Goal: Information Seeking & Learning: Check status

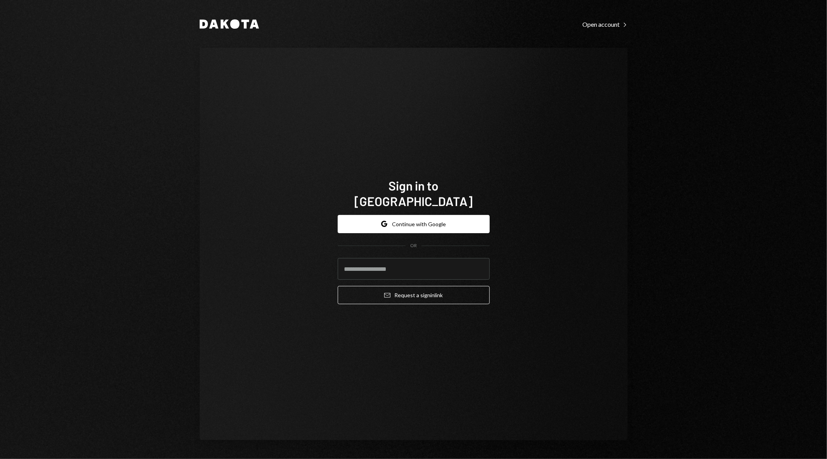
type input "**********"
click at [433, 218] on button "Google Continue with Google" at bounding box center [414, 224] width 152 height 18
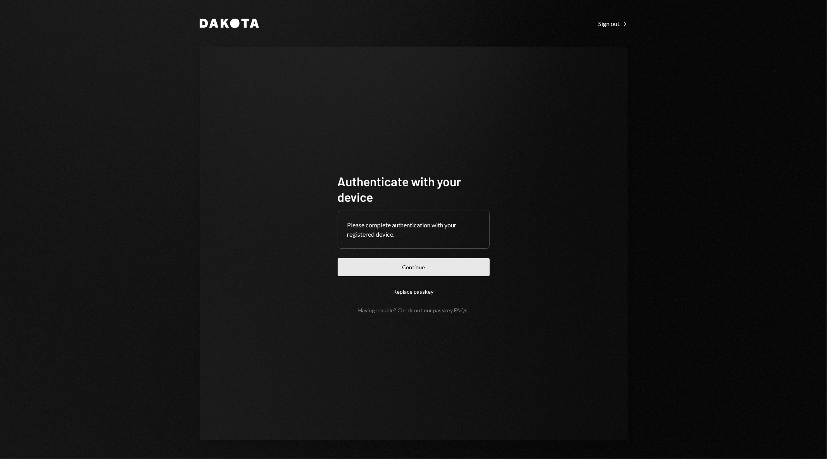
click at [420, 268] on button "Continue" at bounding box center [414, 267] width 152 height 18
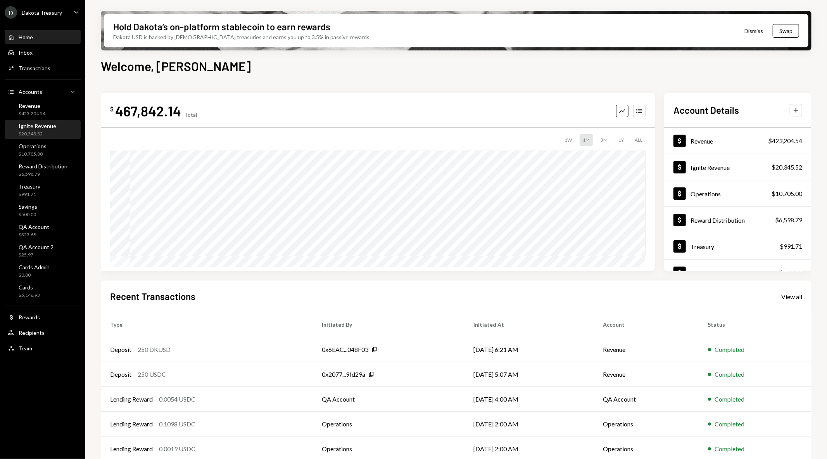
click at [44, 126] on div "Ignite Revenue" at bounding box center [38, 126] width 38 height 7
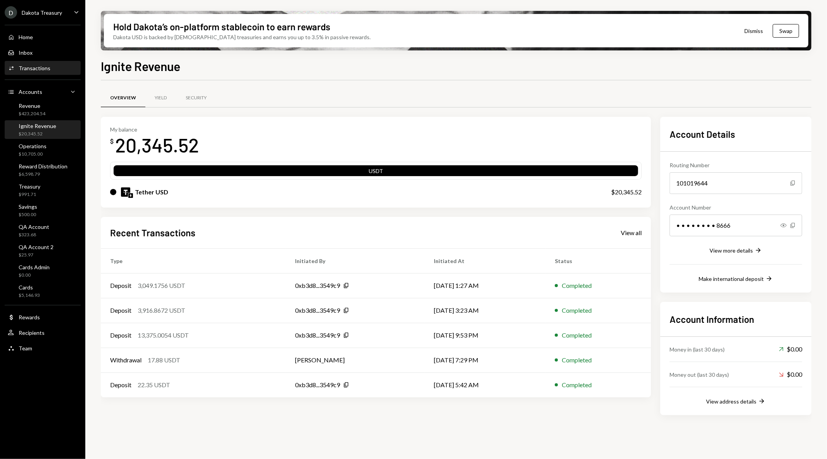
click at [53, 71] on div "Activities Transactions" at bounding box center [43, 68] width 70 height 7
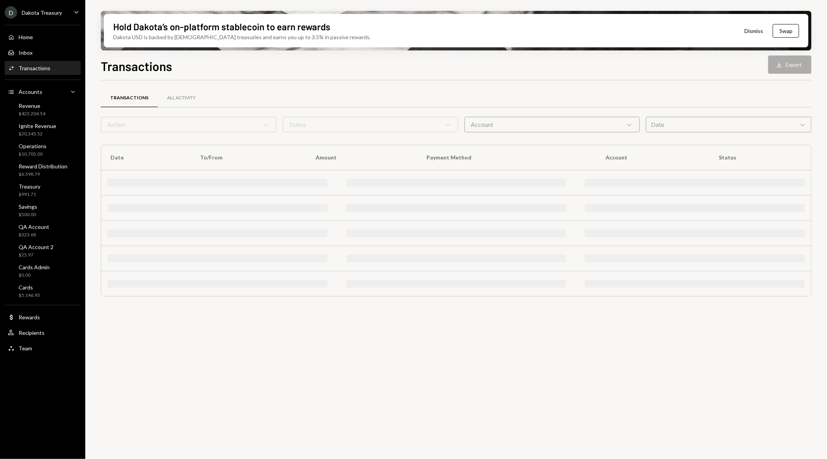
click at [352, 126] on form "Action Chevron Down Status Chevron Down Account Chevron Down Date Chevron Down" at bounding box center [456, 125] width 711 height 16
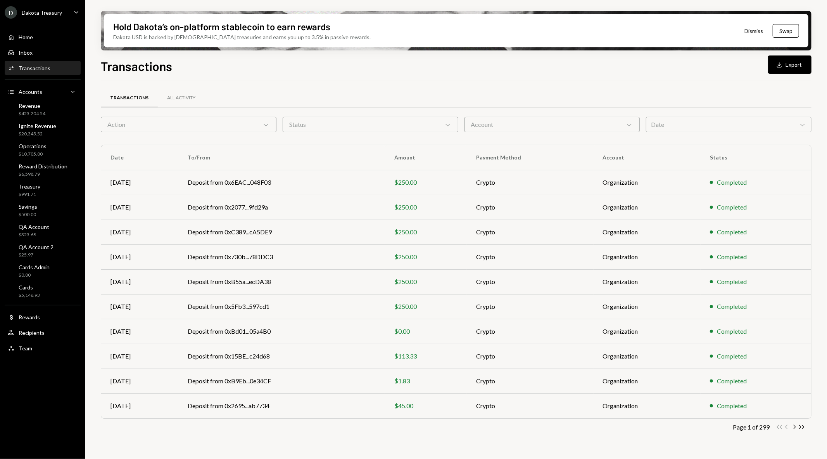
click at [352, 126] on div "Status Chevron Down" at bounding box center [371, 125] width 176 height 16
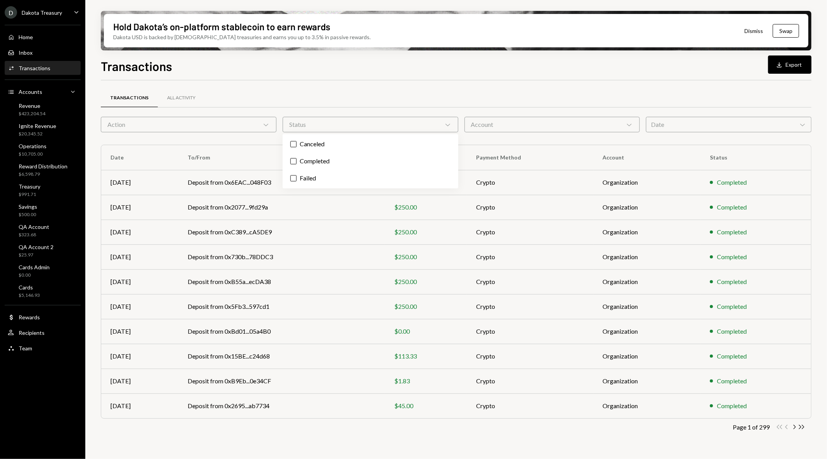
click at [206, 125] on div "Action Chevron Down" at bounding box center [189, 125] width 176 height 16
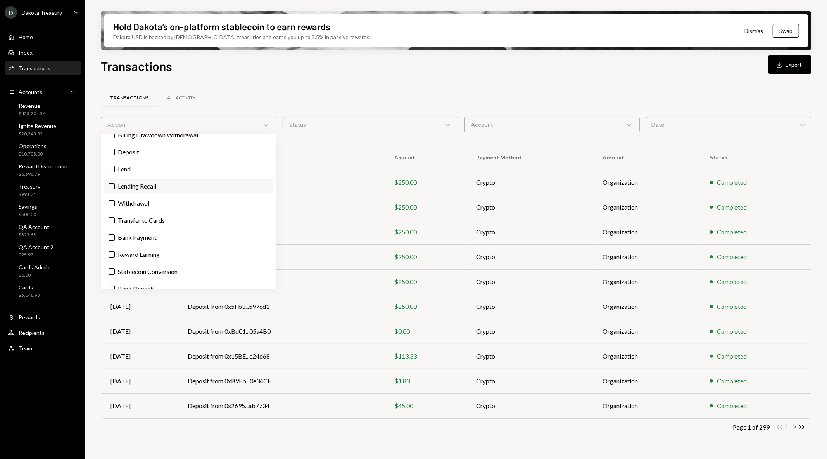
scroll to position [18, 0]
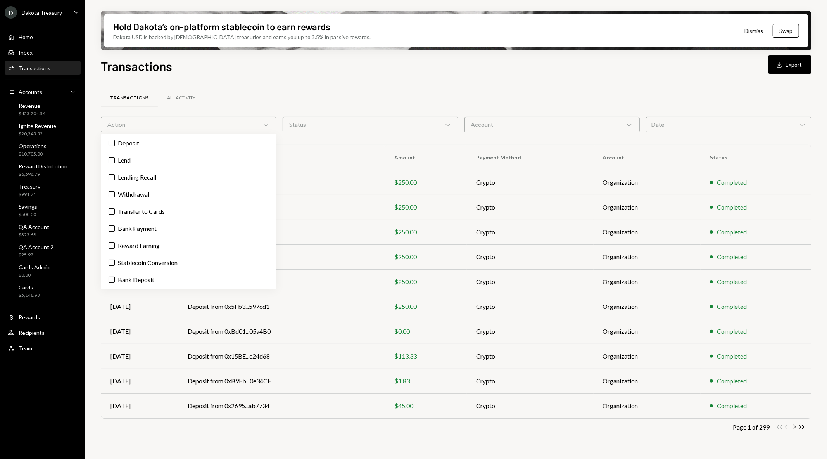
click at [339, 425] on div "Page 1 of 299 Double Arrow Left Chevron Left Chevron Right Double Arrow Right" at bounding box center [456, 426] width 711 height 7
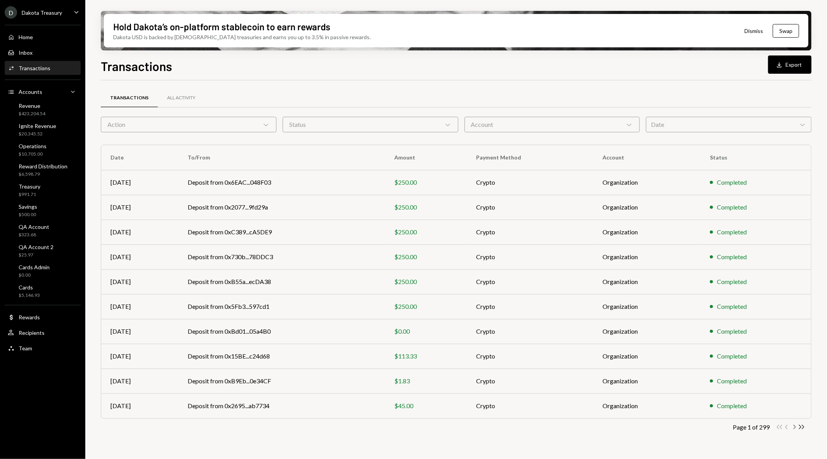
click at [794, 426] on icon "button" at bounding box center [795, 427] width 2 height 4
click at [786, 426] on icon "button" at bounding box center [786, 427] width 2 height 4
click at [242, 123] on div "Action Chevron Down" at bounding box center [189, 125] width 176 height 16
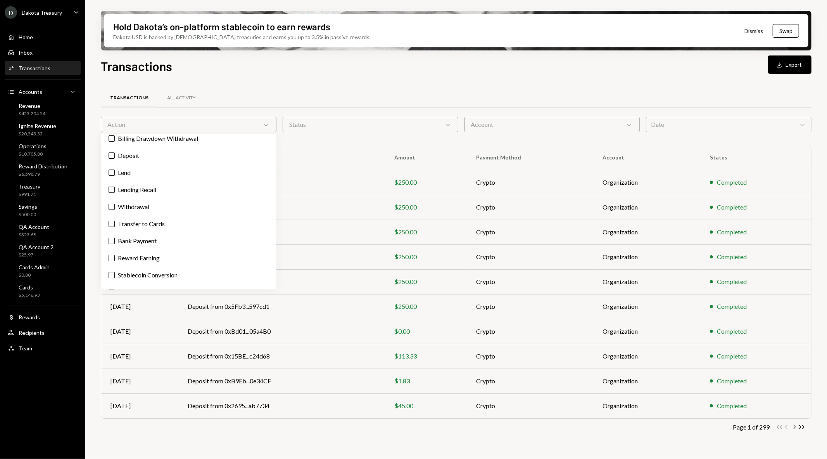
scroll to position [0, 0]
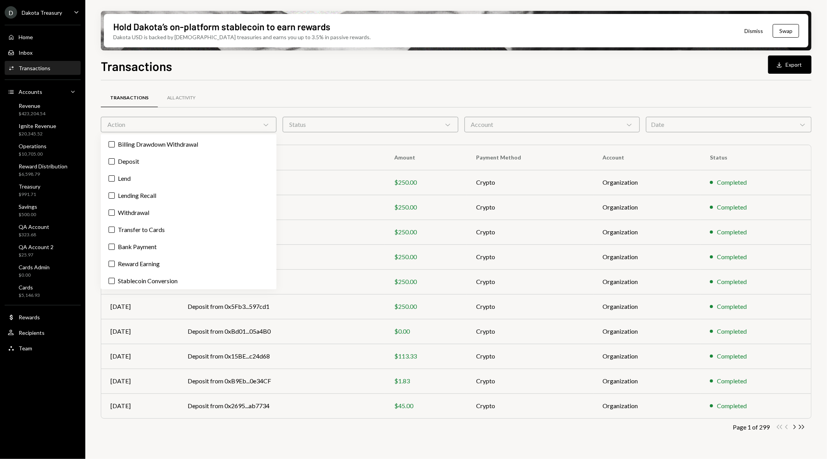
click at [497, 122] on div "Account Chevron Down" at bounding box center [553, 125] width 176 height 16
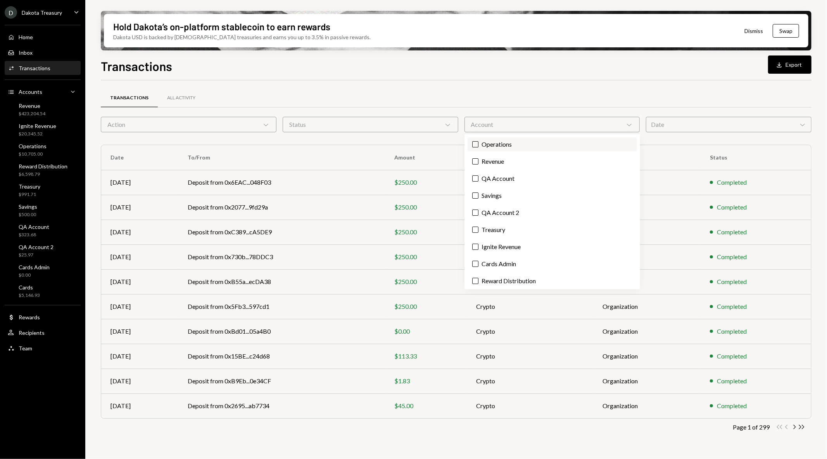
click at [498, 141] on label "Operations" at bounding box center [553, 144] width 170 height 14
click at [479, 141] on button "Operations" at bounding box center [475, 144] width 6 height 6
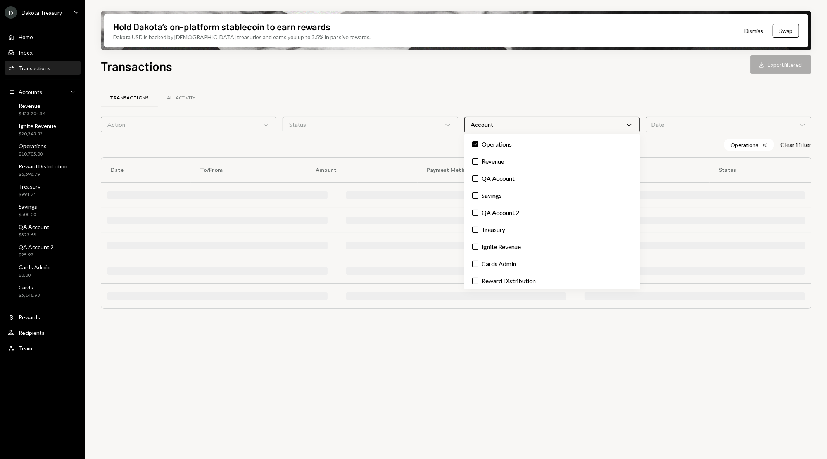
click at [493, 90] on div "Transactions All Activity" at bounding box center [456, 98] width 711 height 20
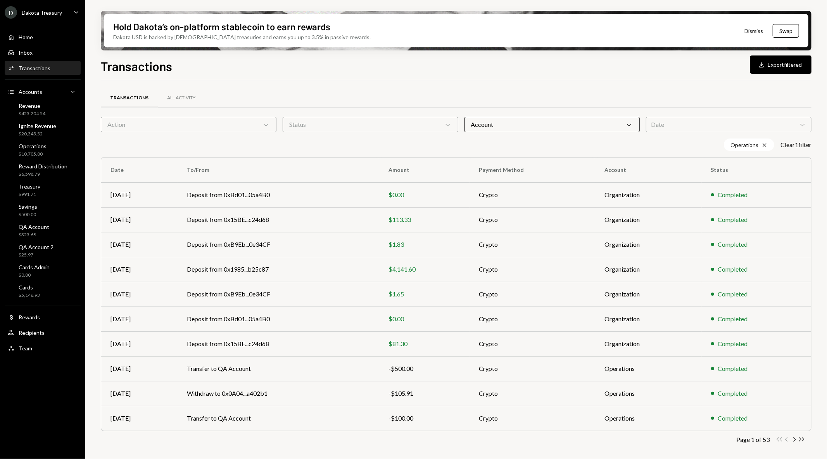
click at [530, 121] on div "Account Chevron Down" at bounding box center [553, 125] width 176 height 16
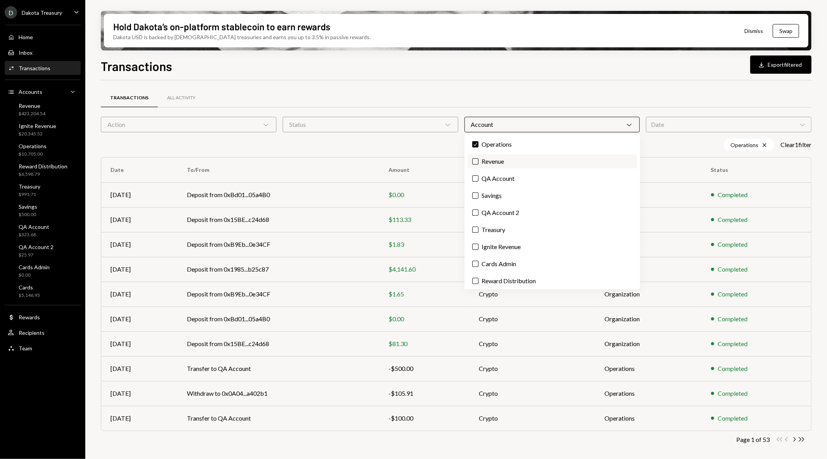
click at [518, 161] on label "Revenue" at bounding box center [553, 161] width 170 height 14
click at [479, 161] on button "Revenue" at bounding box center [475, 161] width 6 height 6
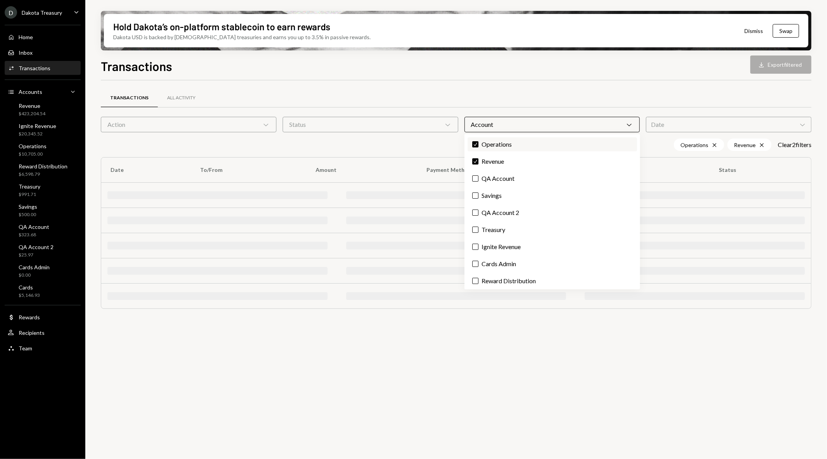
click at [509, 142] on label "Check Operations" at bounding box center [553, 144] width 170 height 14
click at [479, 142] on button "Check" at bounding box center [475, 144] width 6 height 6
click at [478, 99] on div "Transactions All Activity" at bounding box center [456, 98] width 711 height 20
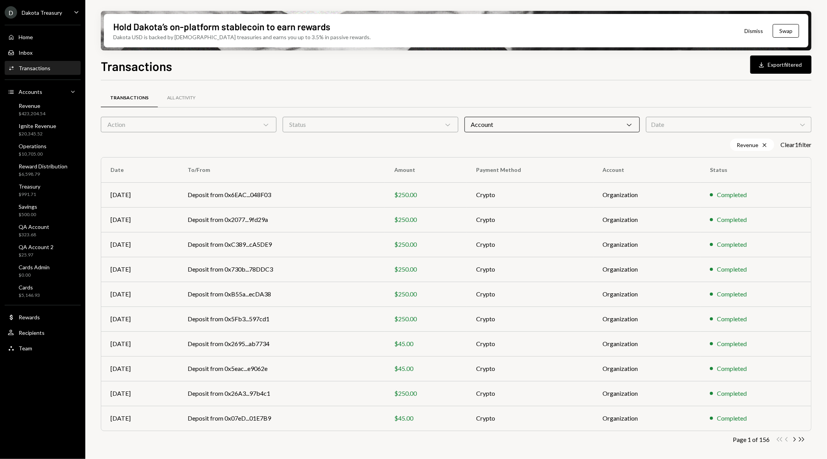
click at [548, 126] on div "Account Chevron Down" at bounding box center [553, 125] width 176 height 16
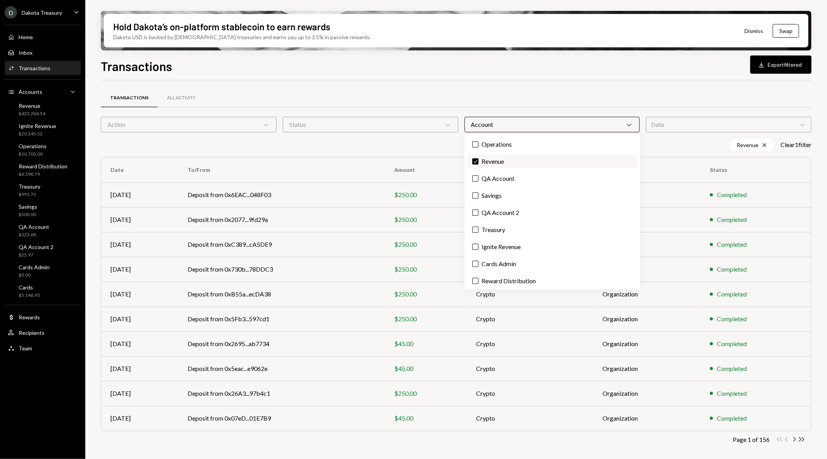
click at [507, 163] on label "Check Revenue" at bounding box center [553, 161] width 170 height 14
click at [479, 163] on button "Check" at bounding box center [475, 161] width 6 height 6
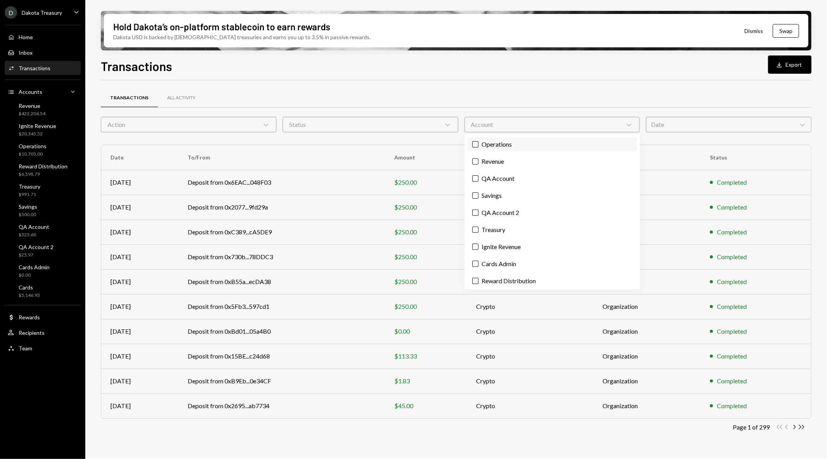
click at [502, 145] on label "Operations" at bounding box center [553, 144] width 170 height 14
click at [479, 145] on button "Operations" at bounding box center [475, 144] width 6 height 6
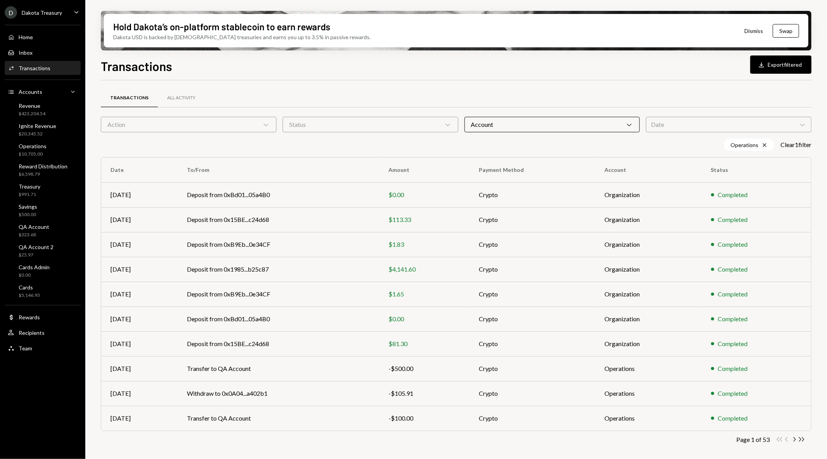
click at [508, 90] on div "Transactions All Activity" at bounding box center [456, 98] width 711 height 20
click at [704, 127] on div "Date Chevron Down" at bounding box center [729, 125] width 166 height 16
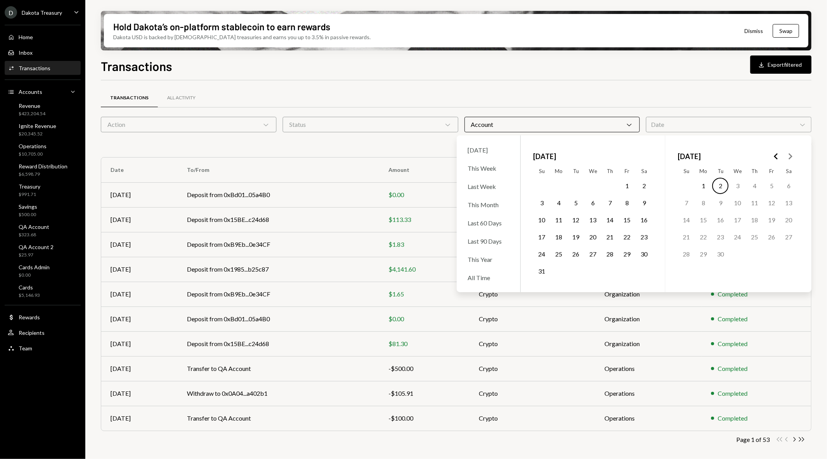
click at [627, 185] on button "1" at bounding box center [627, 186] width 16 height 16
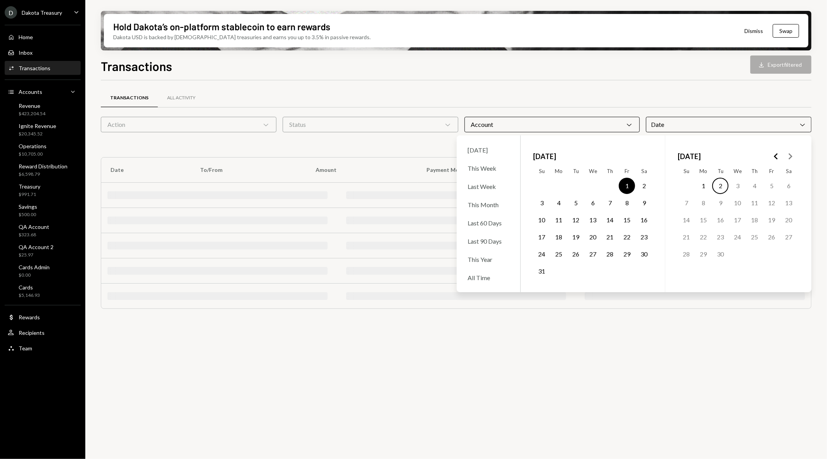
click at [541, 270] on button "31" at bounding box center [542, 271] width 16 height 16
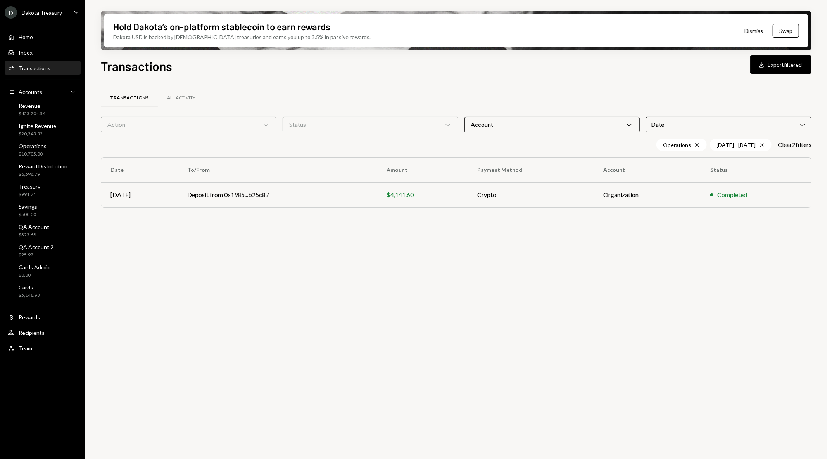
click at [532, 88] on div "Transactions All Activity" at bounding box center [456, 98] width 711 height 20
